Goal: Navigation & Orientation: Find specific page/section

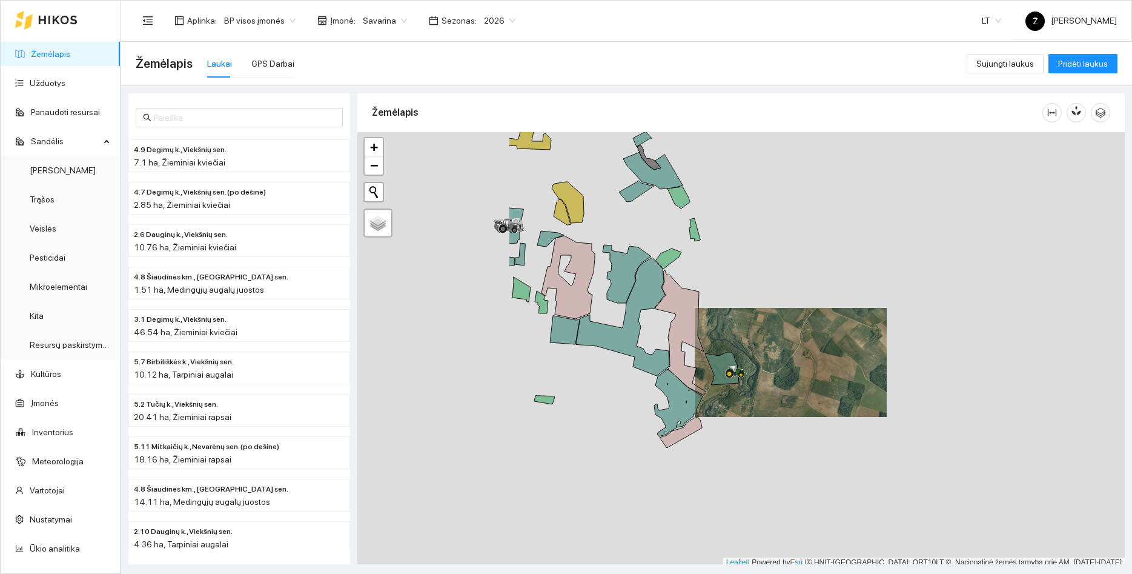
drag, startPoint x: 518, startPoint y: 323, endPoint x: 735, endPoint y: 323, distance: 216.9
click at [747, 323] on div at bounding box center [740, 350] width 767 height 436
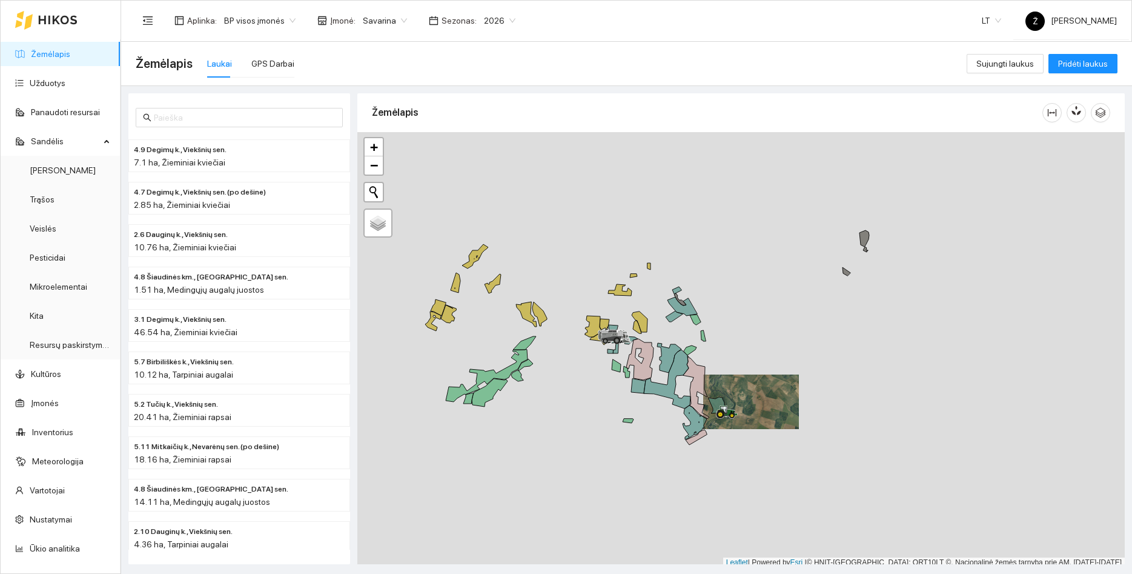
drag, startPoint x: 557, startPoint y: 209, endPoint x: 546, endPoint y: 282, distance: 73.5
click at [595, 288] on div at bounding box center [740, 350] width 767 height 436
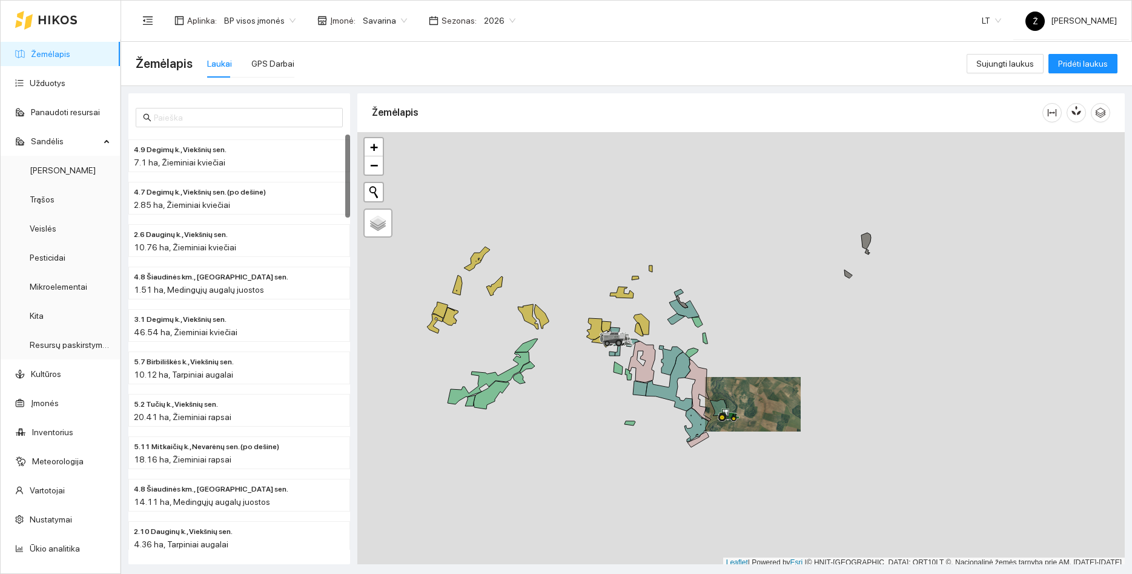
click at [48, 26] on div at bounding box center [46, 20] width 62 height 39
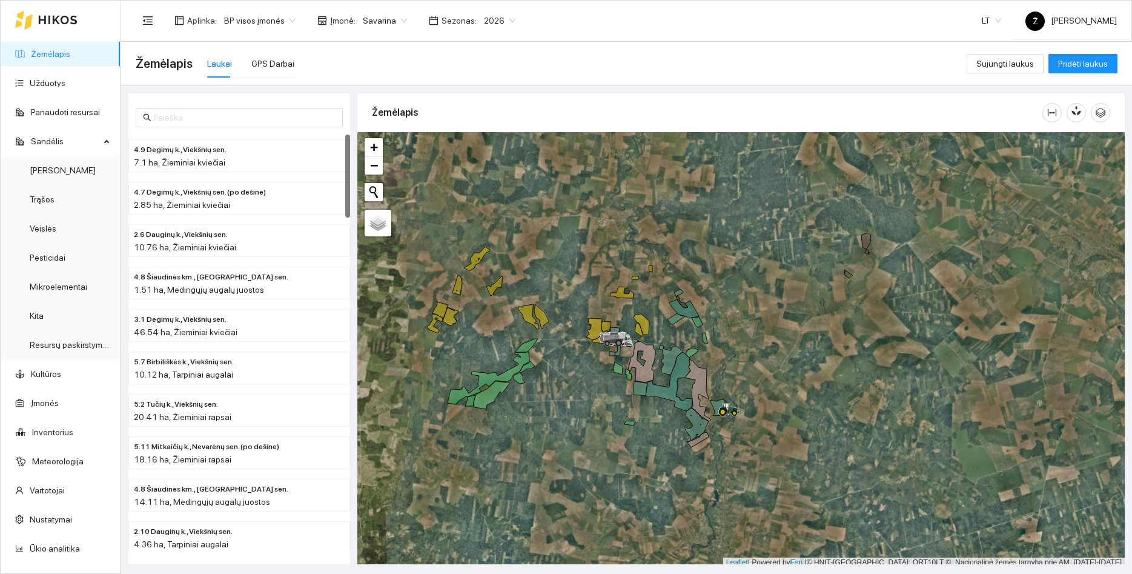
click at [388, 27] on span "Savarina" at bounding box center [385, 21] width 44 height 18
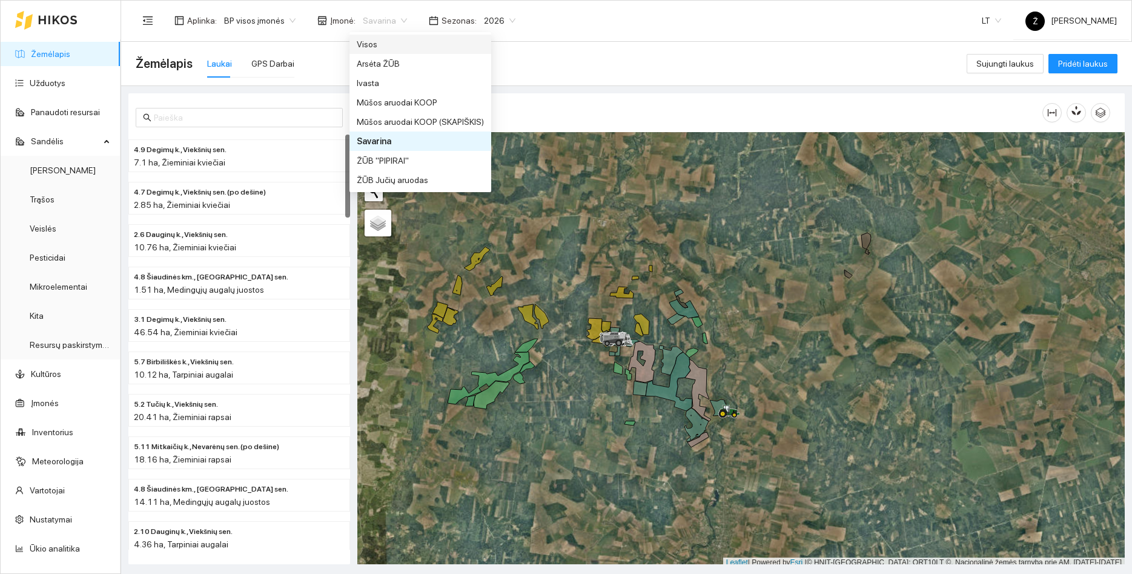
click at [380, 43] on div "Visos" at bounding box center [420, 44] width 127 height 13
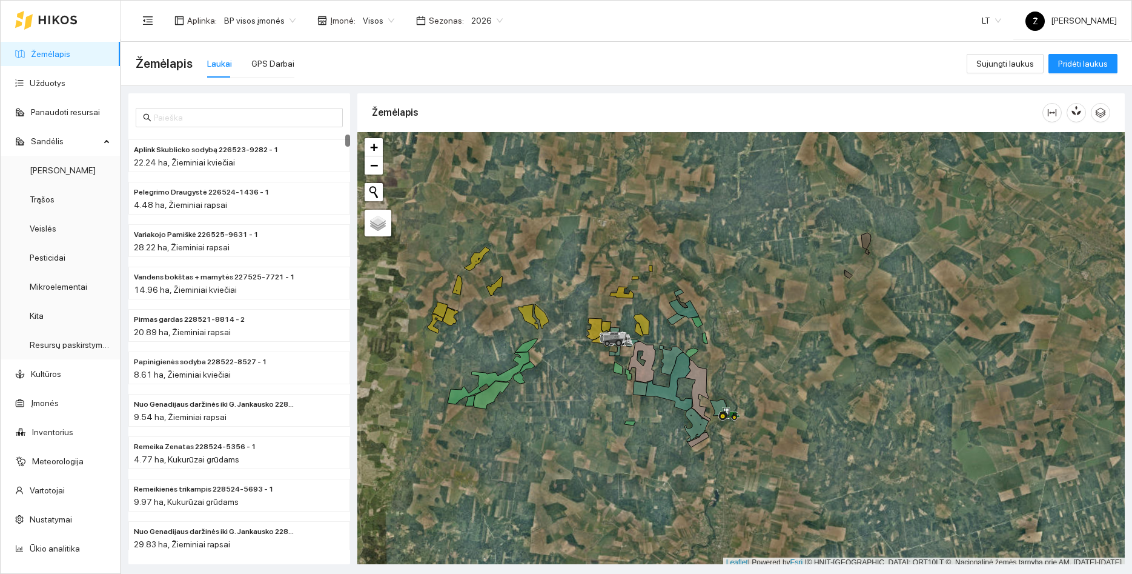
drag, startPoint x: 585, startPoint y: 247, endPoint x: 690, endPoint y: 312, distance: 123.2
click at [683, 308] on div at bounding box center [740, 350] width 767 height 436
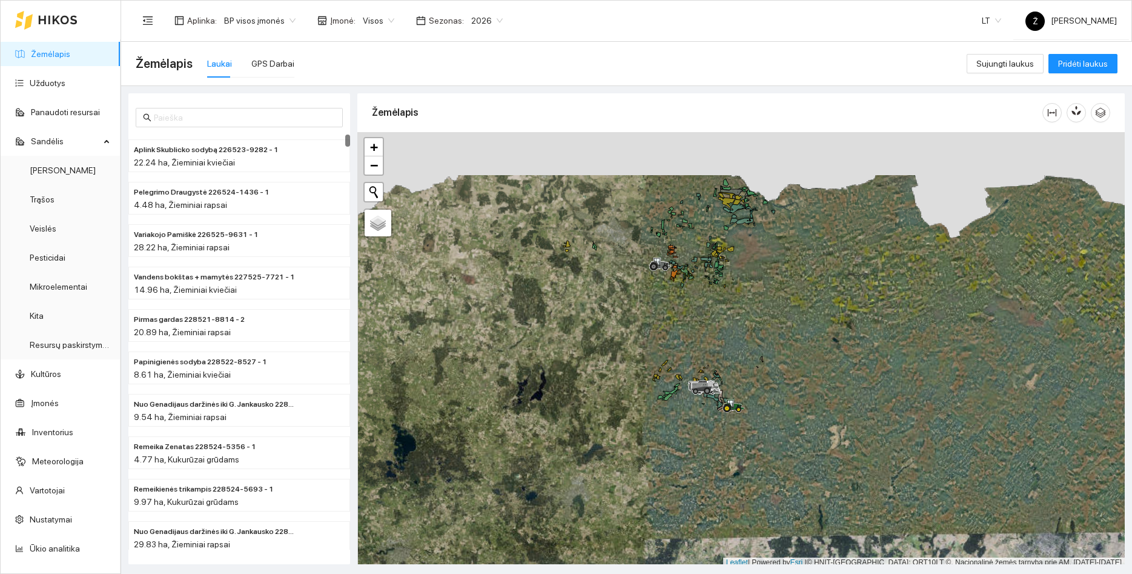
drag, startPoint x: 727, startPoint y: 242, endPoint x: 728, endPoint y: 351, distance: 109.6
click at [728, 351] on div at bounding box center [740, 350] width 767 height 436
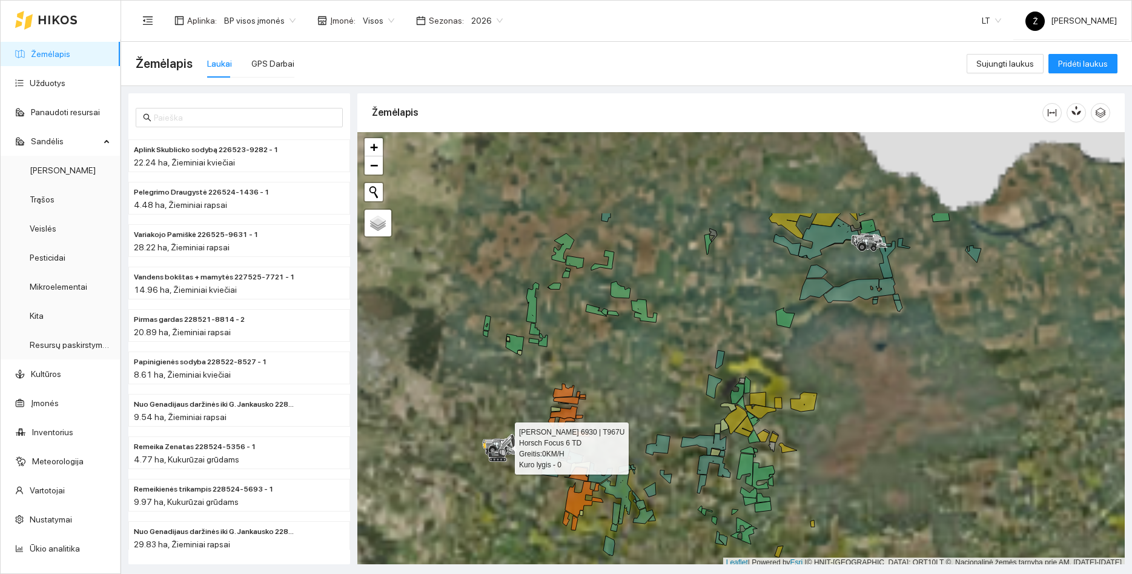
drag, startPoint x: 818, startPoint y: 259, endPoint x: 664, endPoint y: 384, distance: 198.1
click at [664, 384] on div at bounding box center [740, 350] width 767 height 436
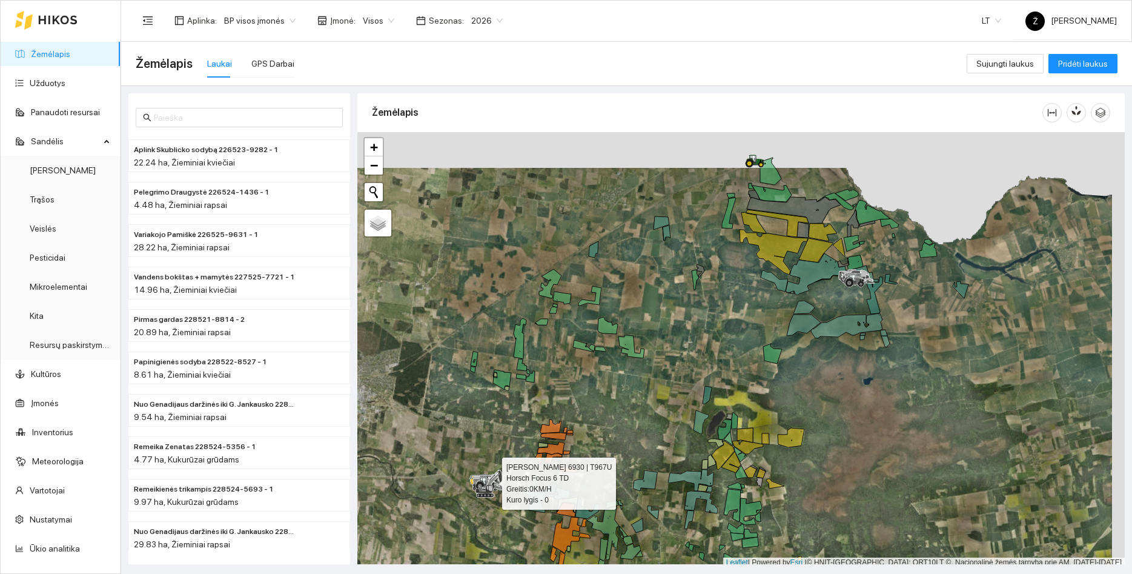
drag, startPoint x: 645, startPoint y: 366, endPoint x: 693, endPoint y: 305, distance: 77.7
click at [640, 379] on div at bounding box center [740, 350] width 767 height 436
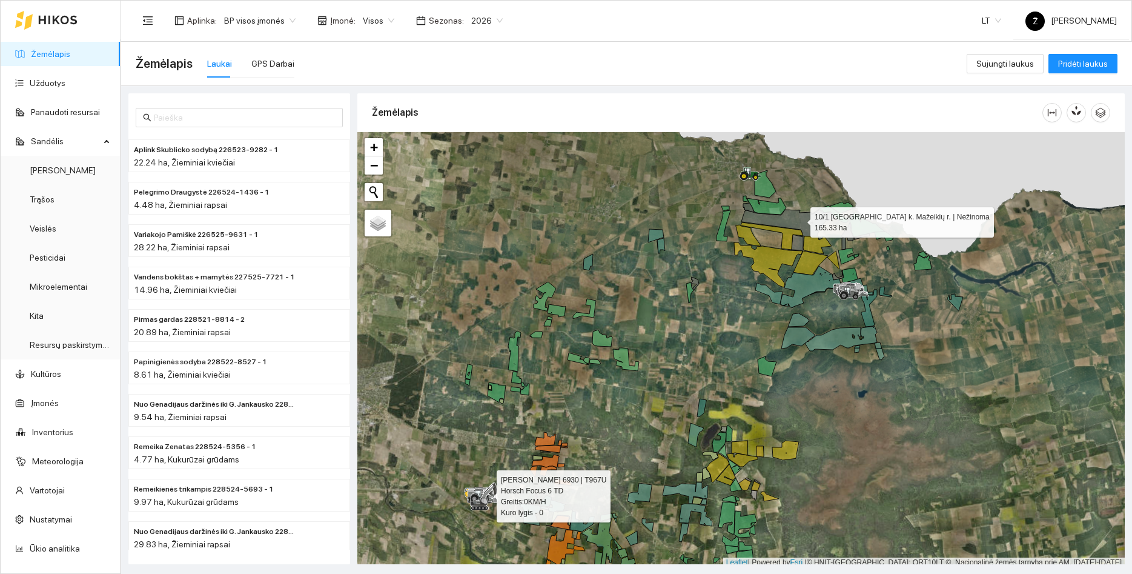
click at [800, 219] on icon at bounding box center [788, 223] width 94 height 27
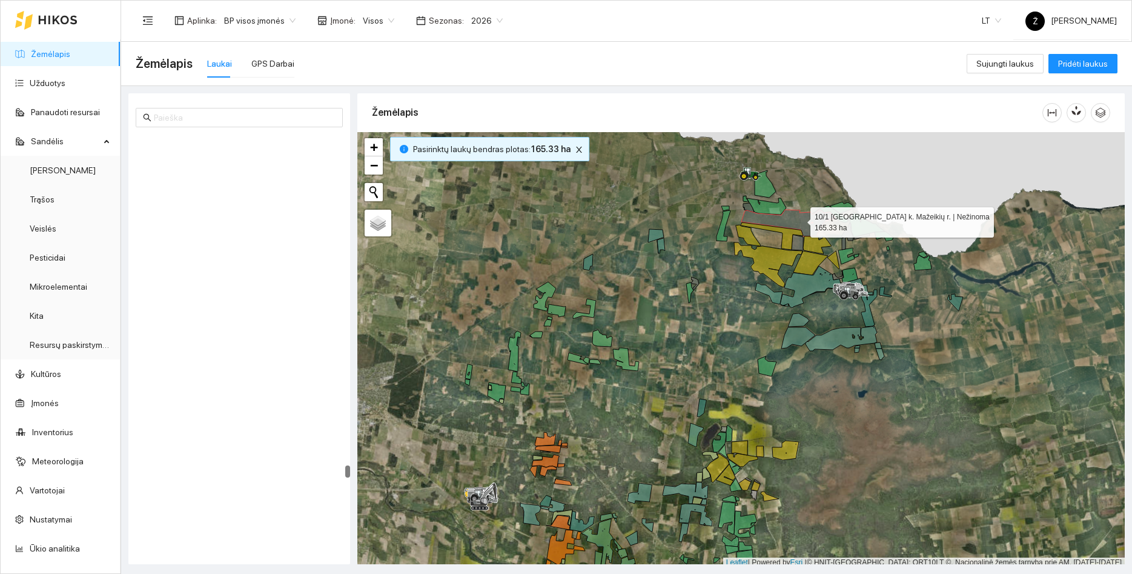
scroll to position [17000, 0]
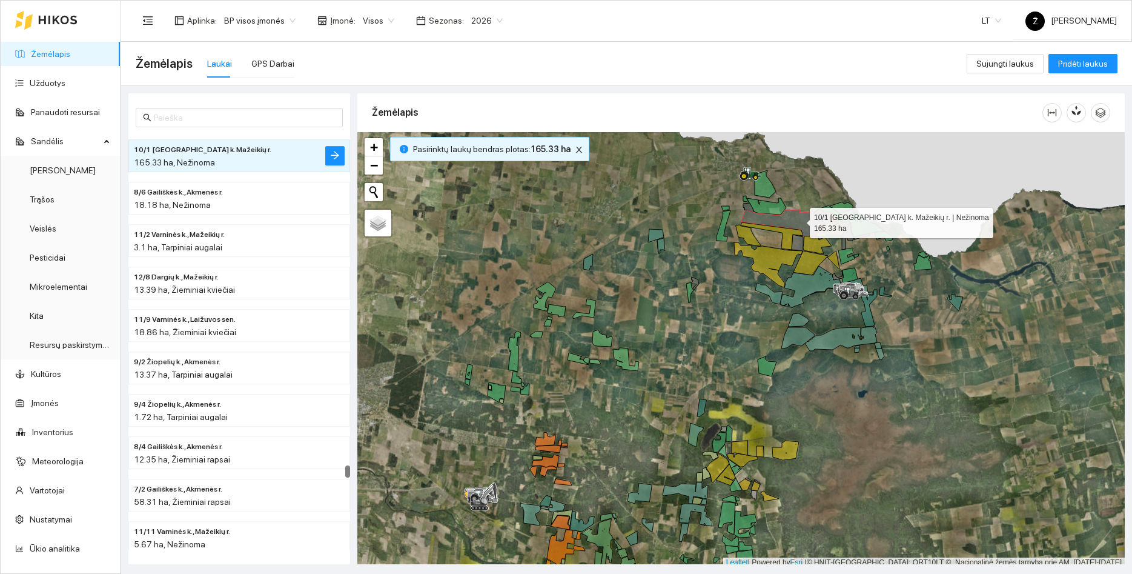
click at [799, 220] on icon at bounding box center [788, 223] width 94 height 27
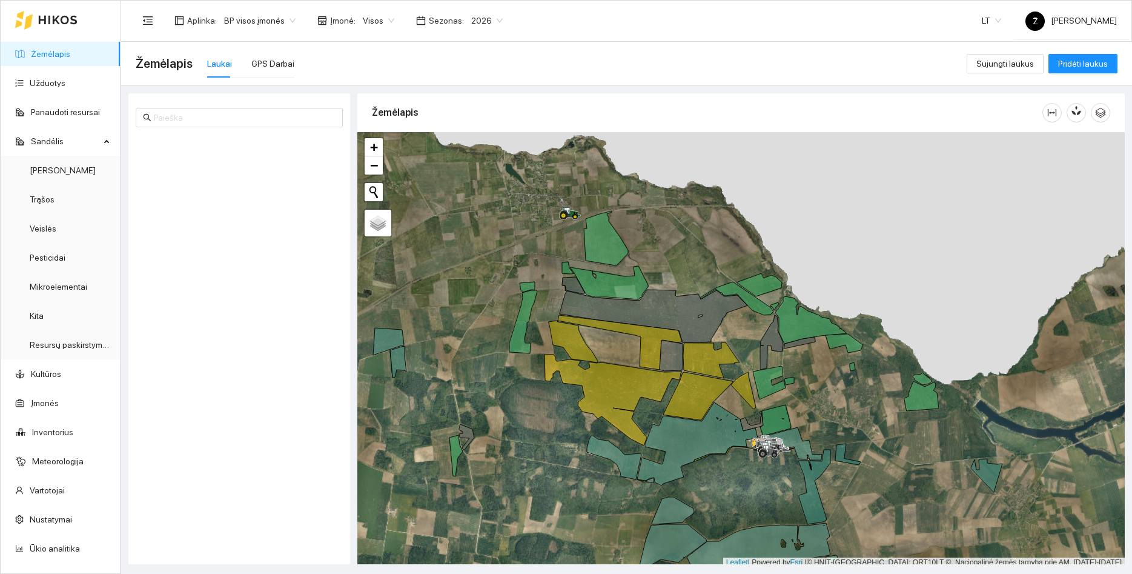
scroll to position [17000, 0]
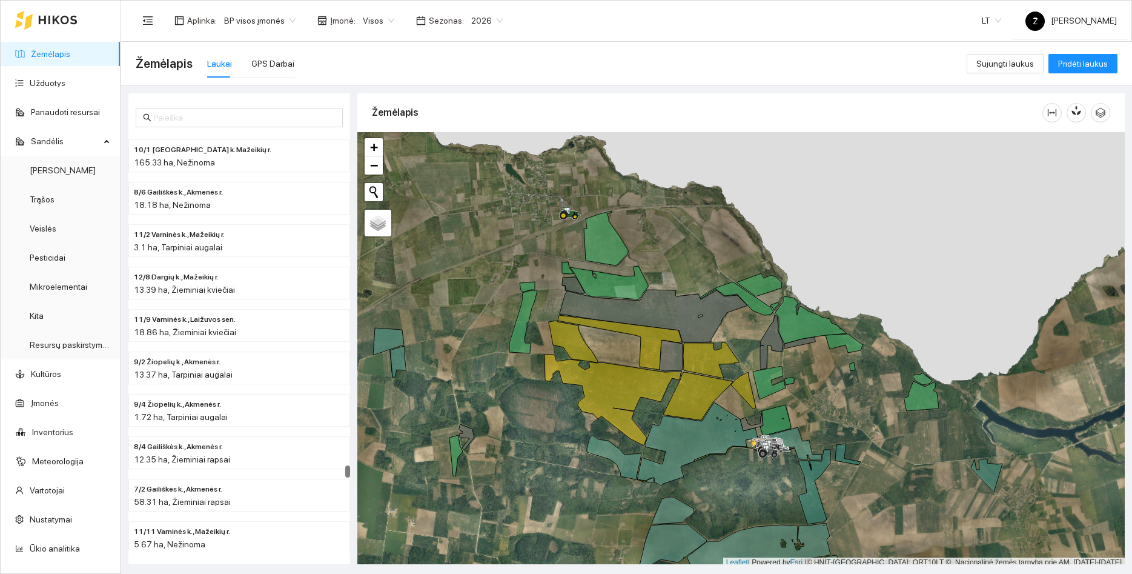
click at [60, 29] on div at bounding box center [46, 20] width 62 height 39
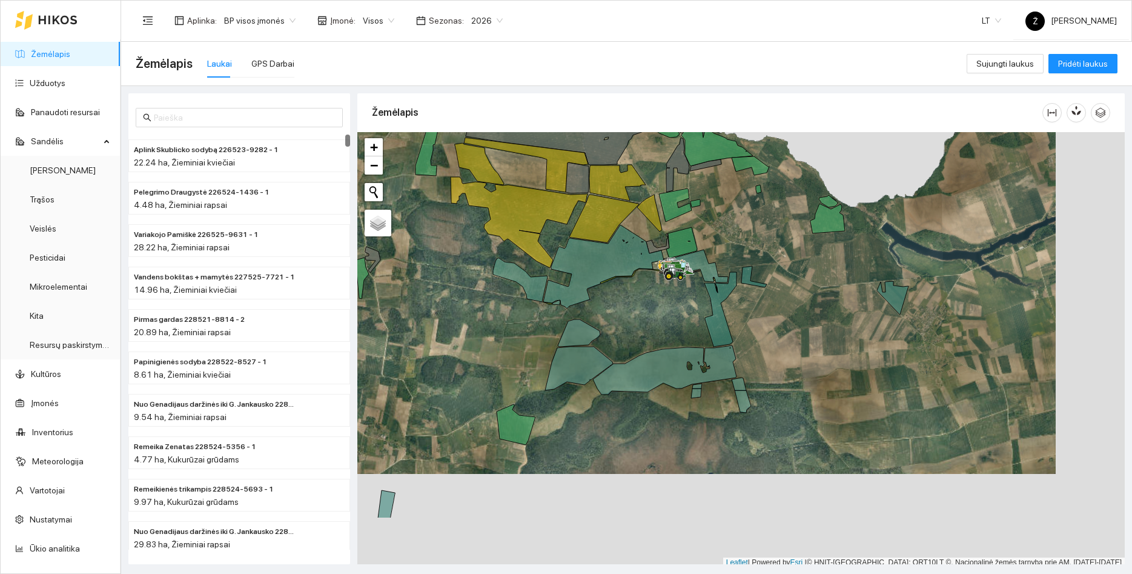
drag, startPoint x: 862, startPoint y: 330, endPoint x: 793, endPoint y: 236, distance: 116.6
click at [793, 236] on div at bounding box center [740, 350] width 767 height 436
drag, startPoint x: 802, startPoint y: 314, endPoint x: 825, endPoint y: 207, distance: 109.1
click at [825, 207] on div at bounding box center [740, 350] width 767 height 436
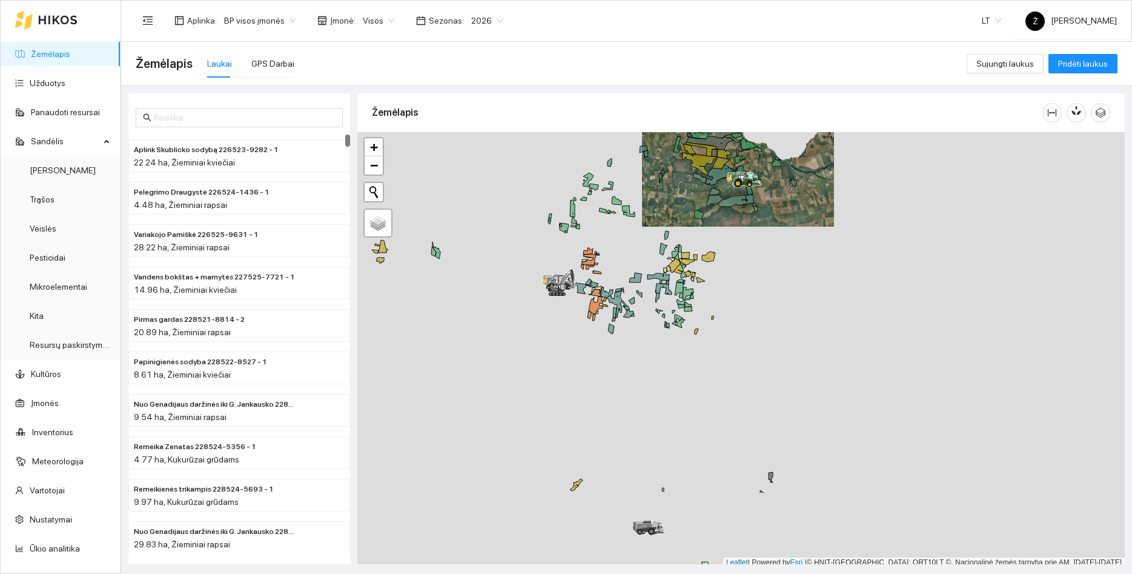
drag, startPoint x: 726, startPoint y: 392, endPoint x: 743, endPoint y: 273, distance: 119.8
click at [743, 273] on div at bounding box center [740, 350] width 767 height 436
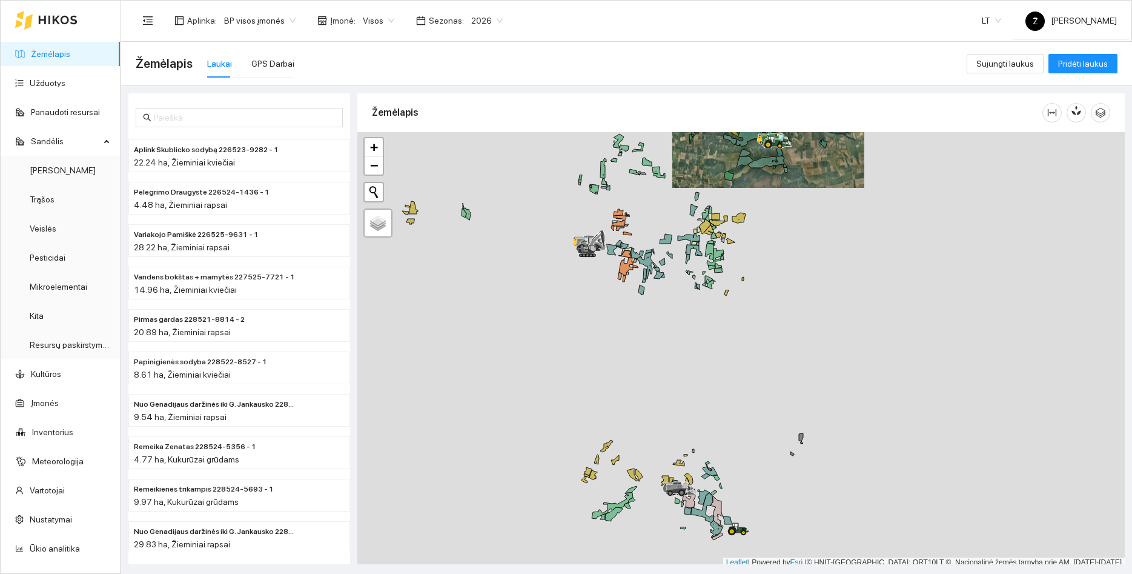
drag, startPoint x: 745, startPoint y: 358, endPoint x: 801, endPoint y: 282, distance: 94.9
click at [801, 282] on div at bounding box center [740, 350] width 767 height 436
